Goal: Navigation & Orientation: Understand site structure

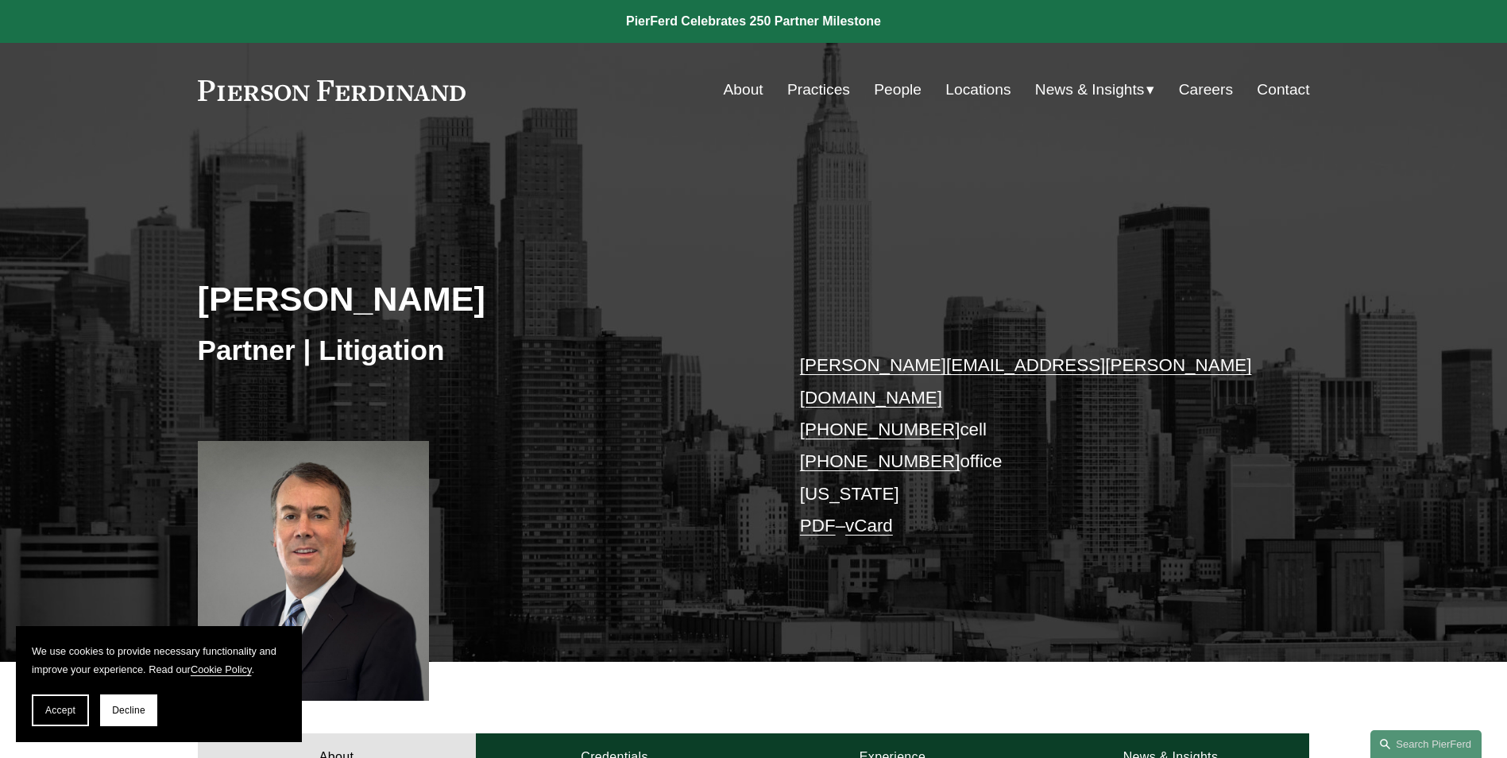
click at [884, 83] on link "People" at bounding box center [898, 90] width 48 height 30
click at [731, 87] on link "About" at bounding box center [744, 90] width 40 height 30
